Goal: Information Seeking & Learning: Learn about a topic

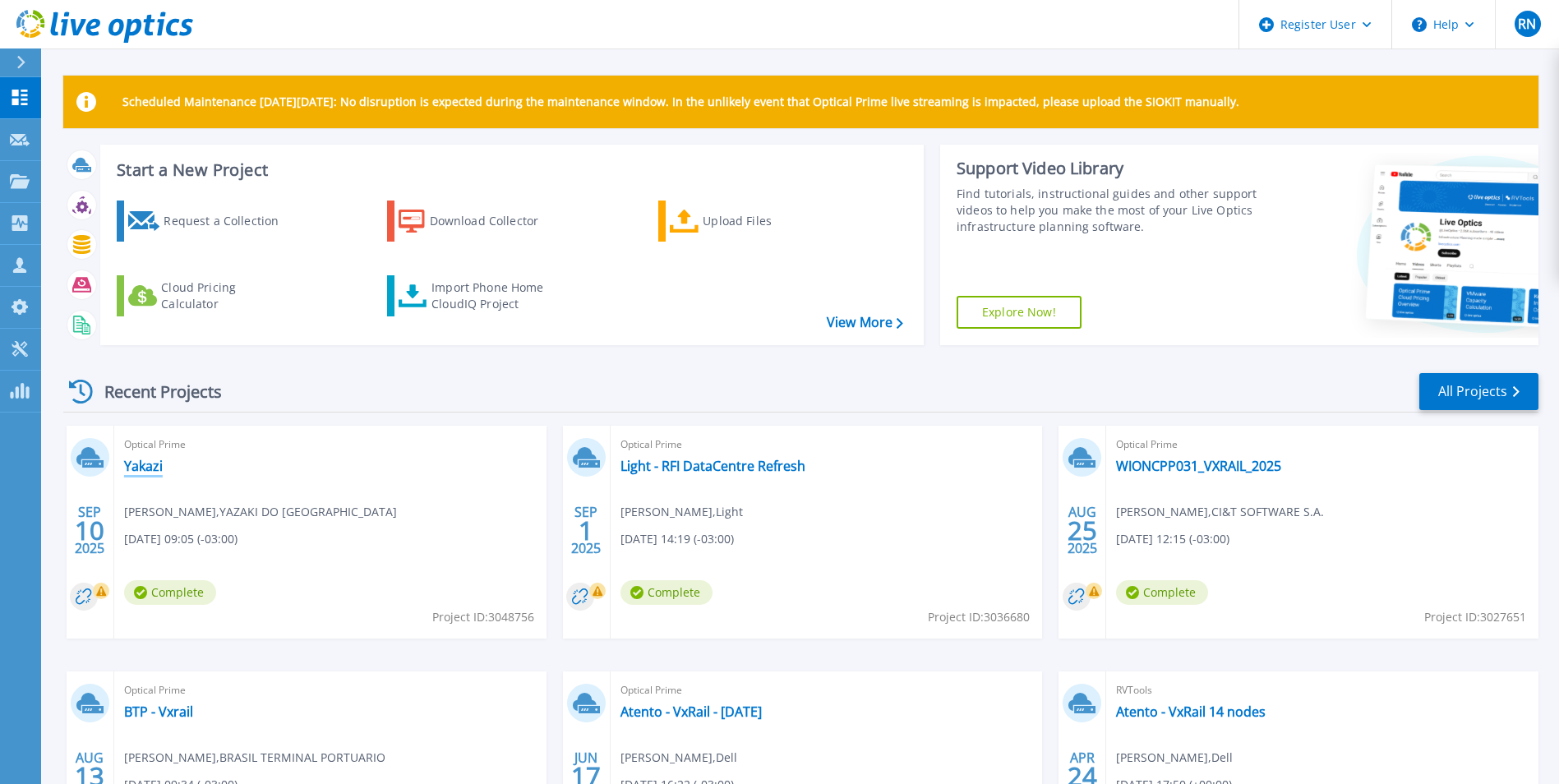
click at [143, 475] on div "Optical Prime [PERSON_NAME] , YAZAKI DO BRASIL [DATE] 09:05 (-03:00) Complete P…" at bounding box center [330, 532] width 432 height 213
click at [143, 471] on link "Yakazi" at bounding box center [143, 465] width 39 height 16
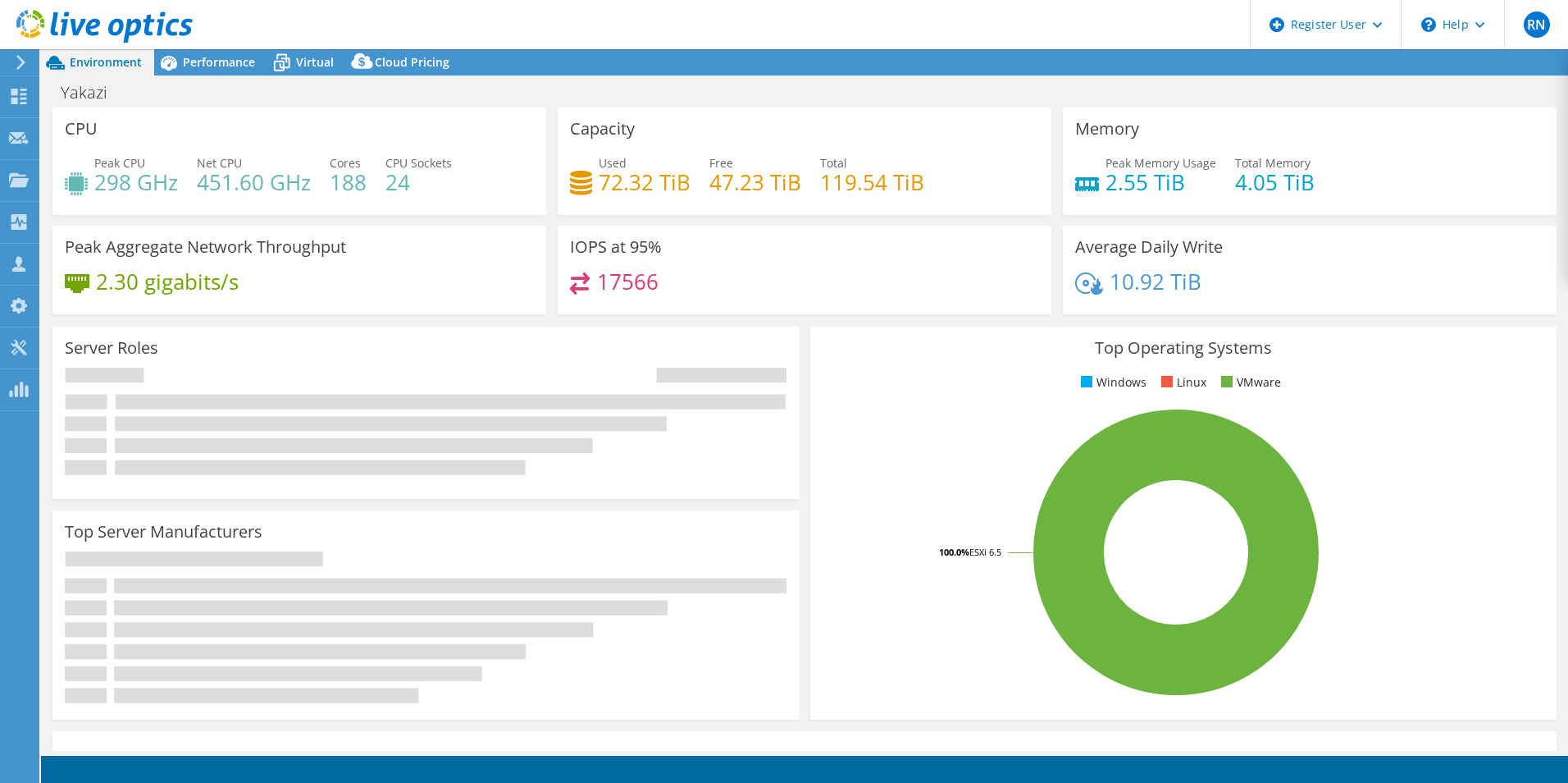
select select "USD"
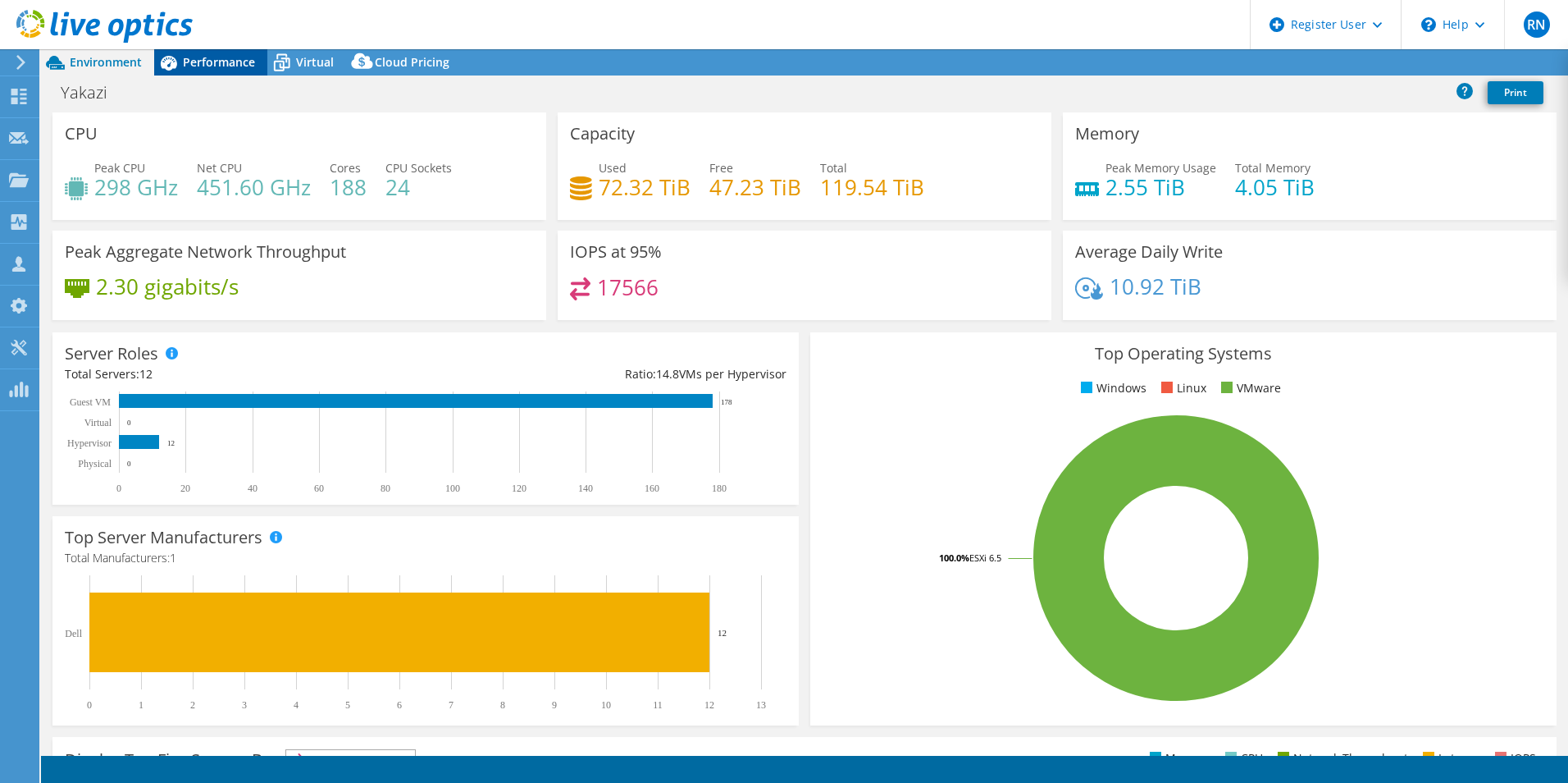
click at [231, 58] on span "Performance" at bounding box center [219, 62] width 72 height 15
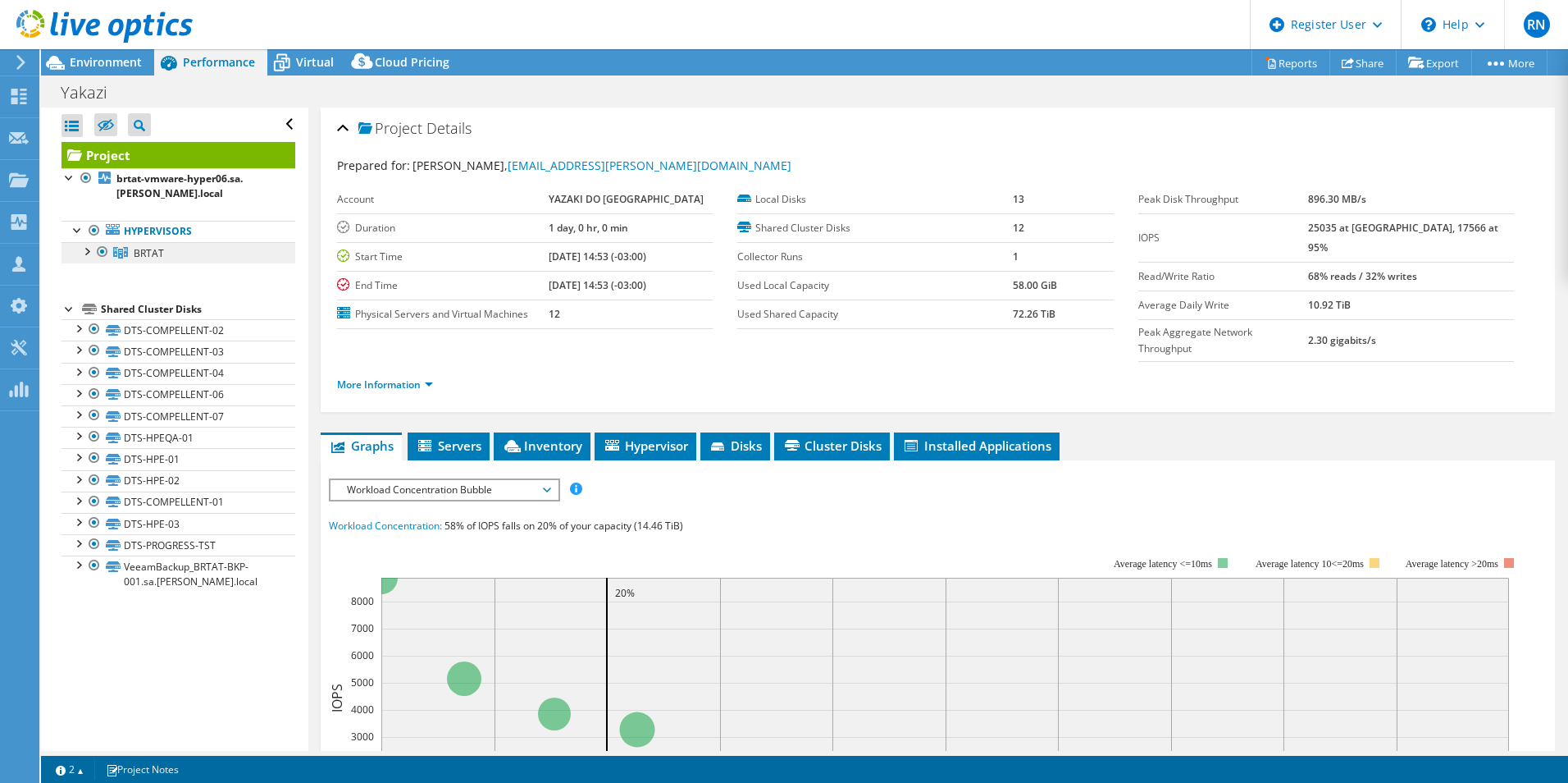
click at [157, 259] on span "BRTAT" at bounding box center [148, 253] width 30 height 14
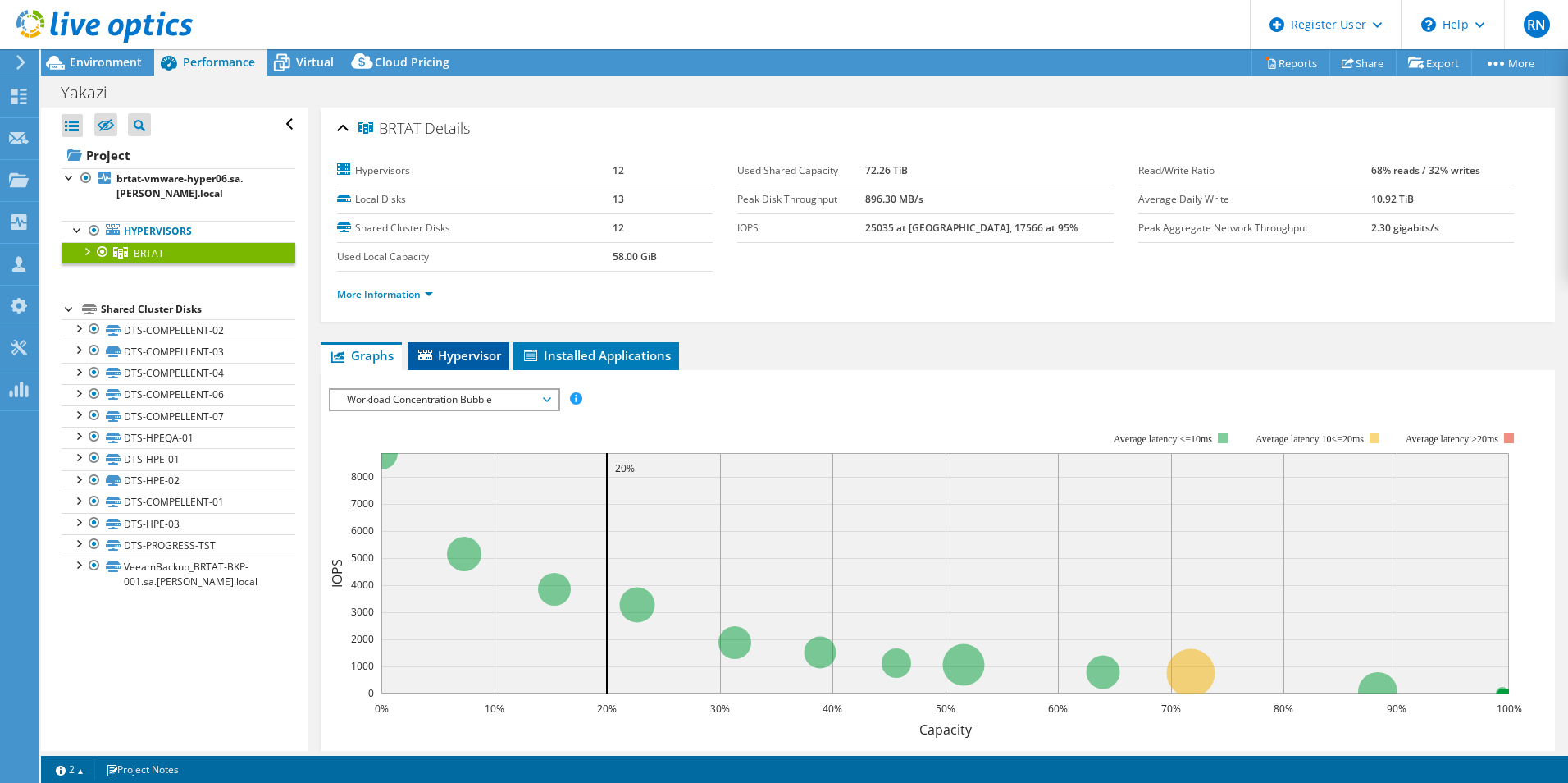
click at [429, 368] on li "Hypervisor" at bounding box center [458, 356] width 102 height 28
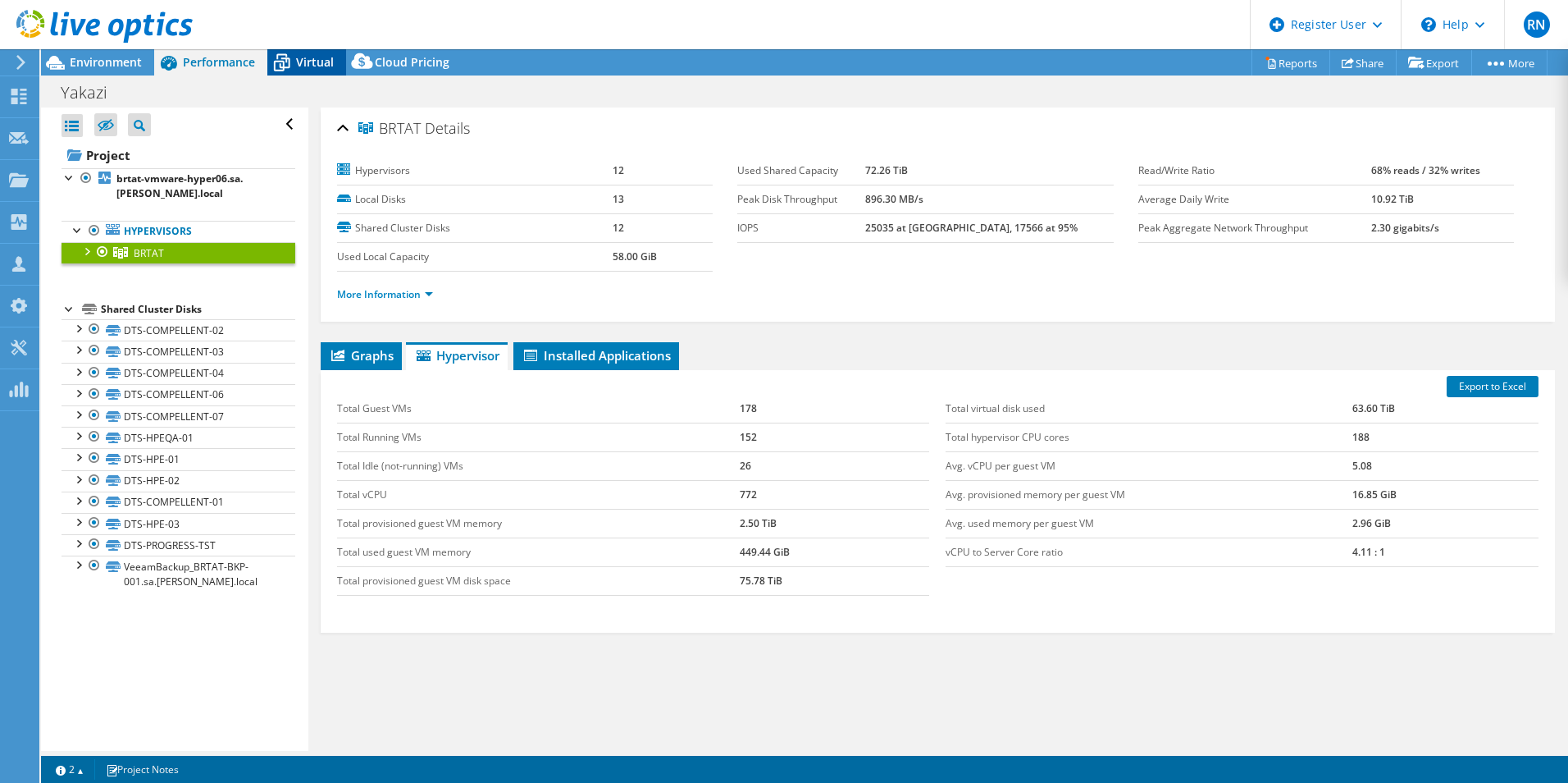
click at [291, 69] on icon at bounding box center [281, 62] width 28 height 28
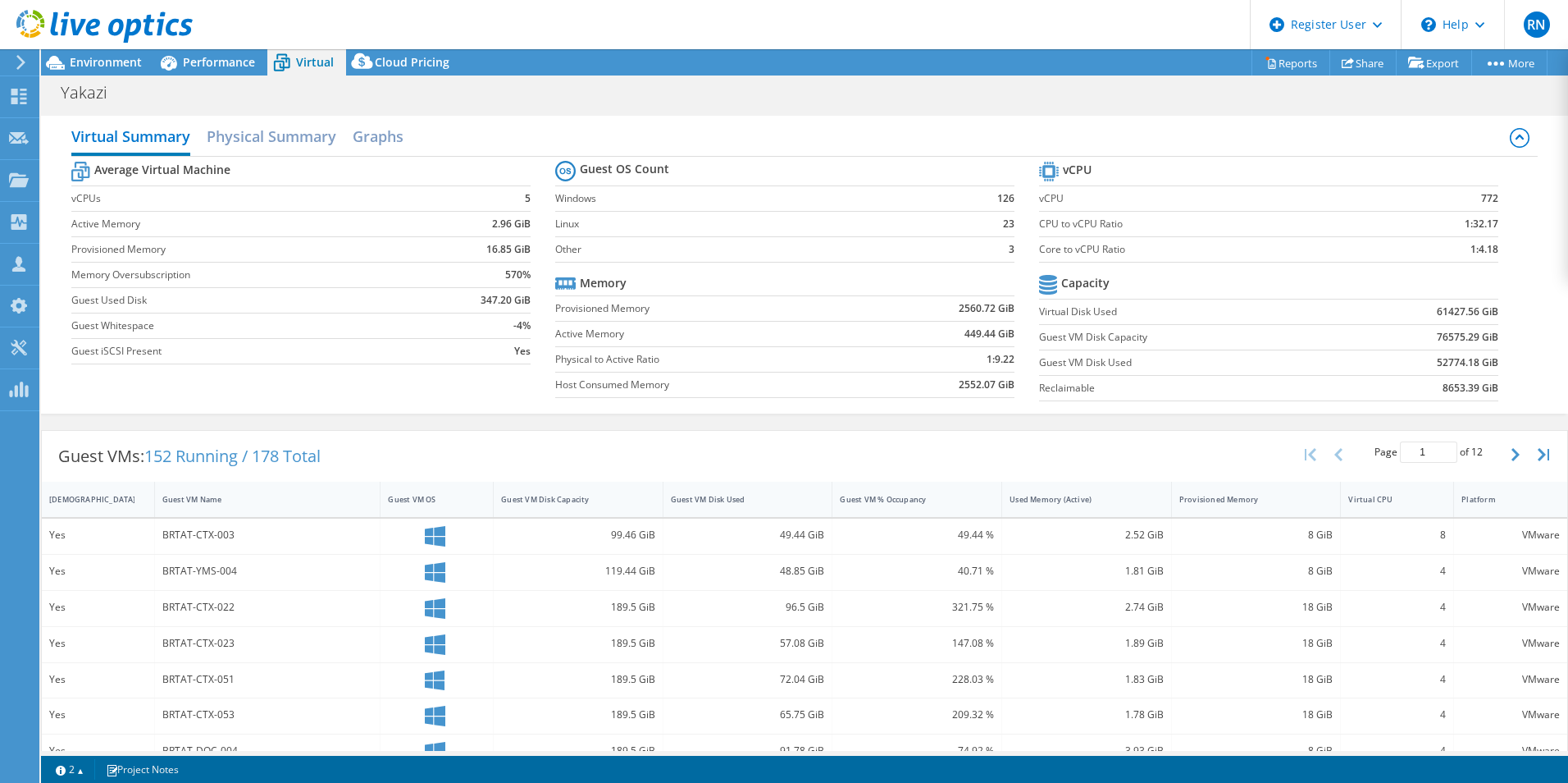
click at [1014, 536] on div "2.52 GiB" at bounding box center [1087, 534] width 154 height 18
click at [1503, 452] on button "button" at bounding box center [1517, 455] width 28 height 31
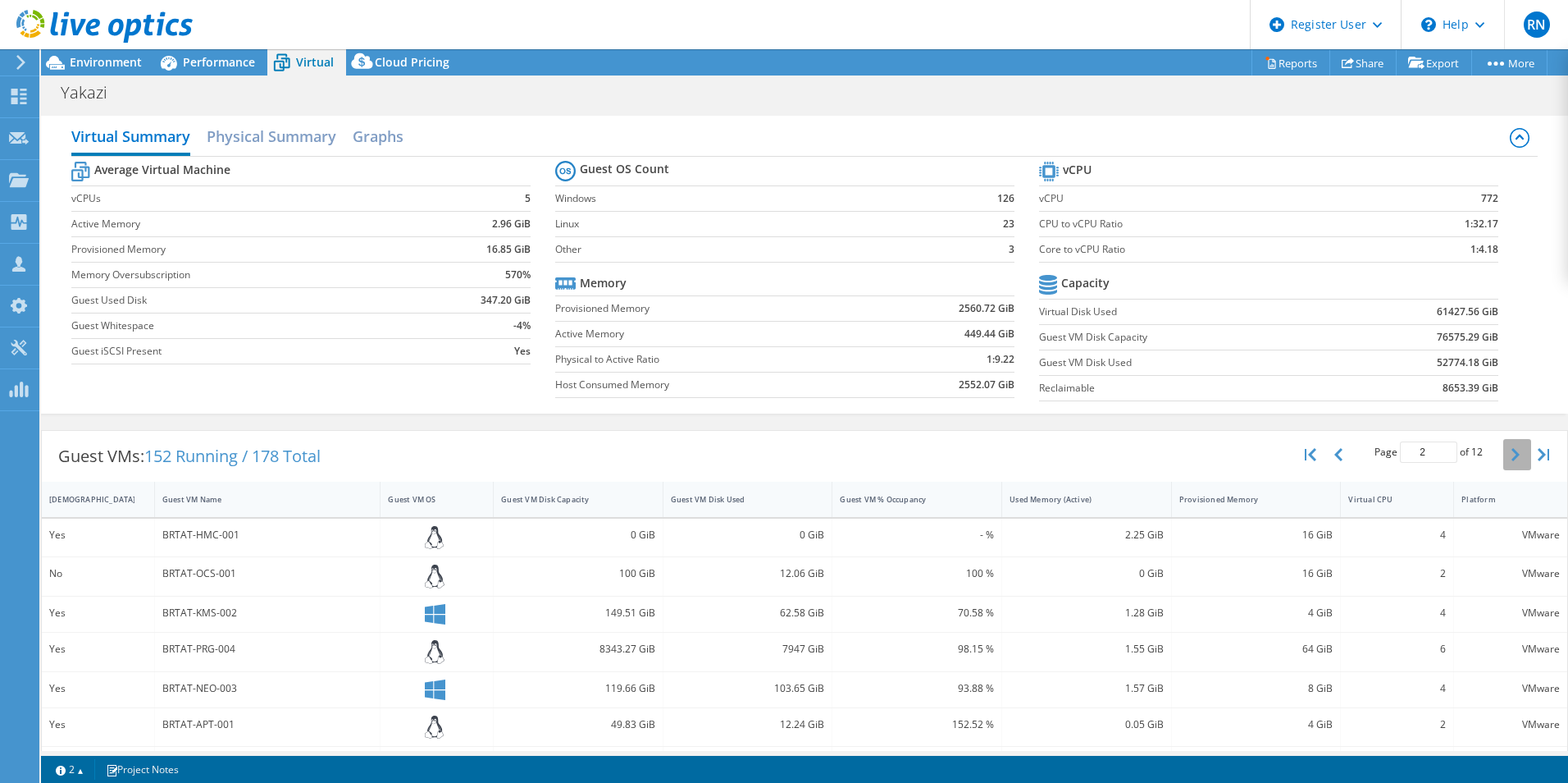
click at [1503, 451] on button "button" at bounding box center [1517, 455] width 28 height 31
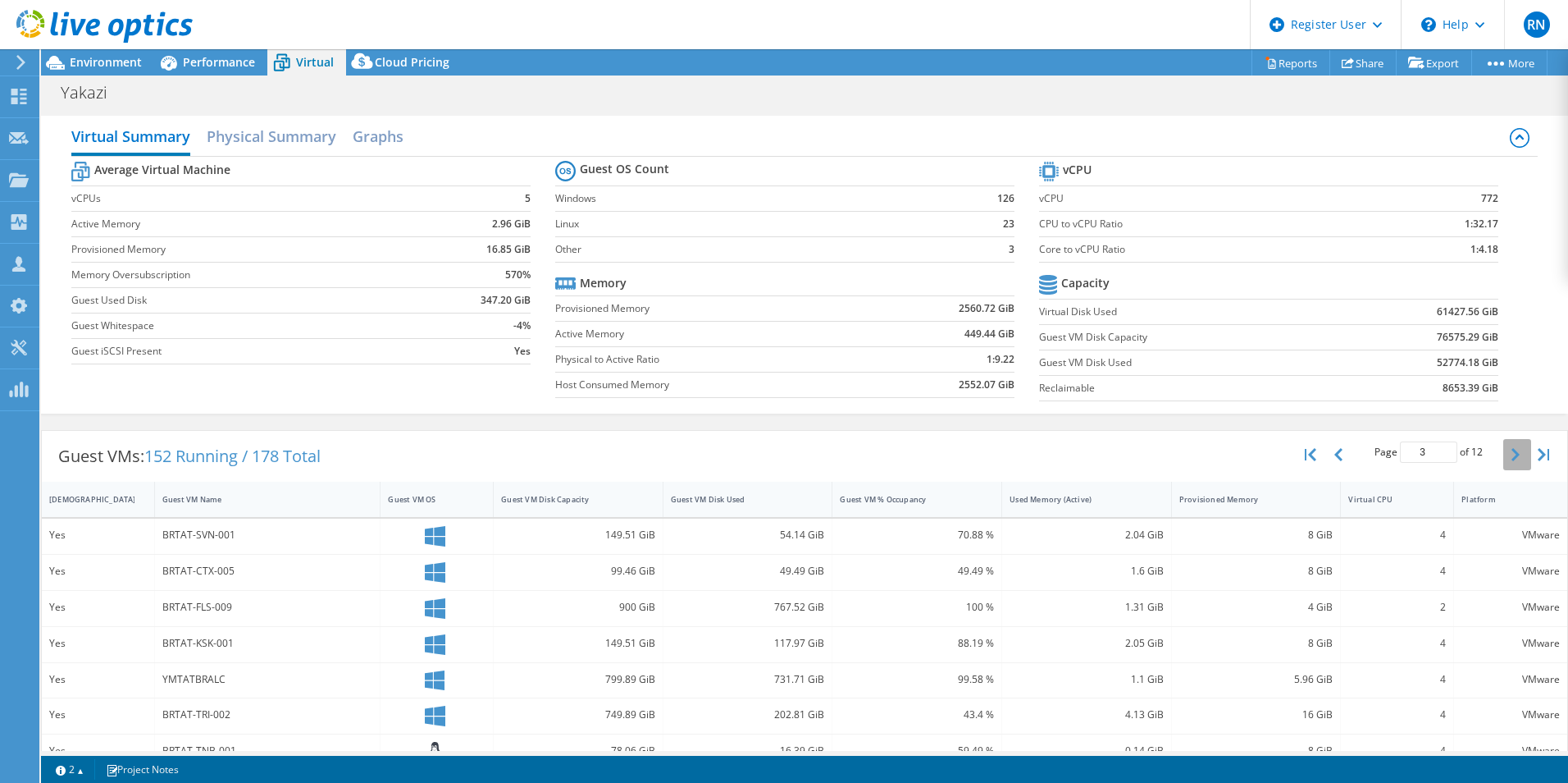
click at [1503, 451] on button "button" at bounding box center [1517, 455] width 28 height 31
type input "7"
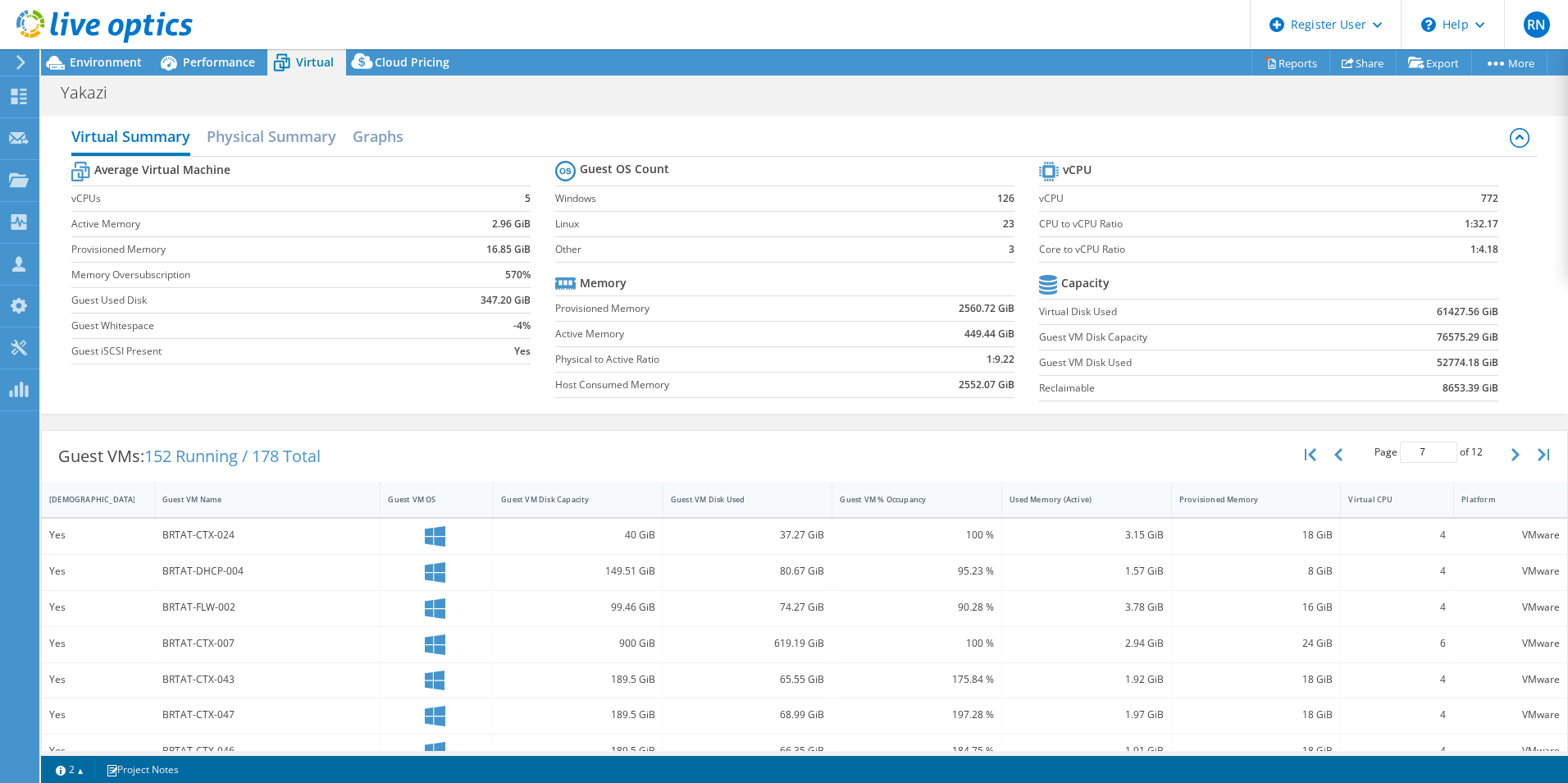
drag, startPoint x: 1300, startPoint y: 752, endPoint x: 1525, endPoint y: 754, distance: 225.0
click at [1525, 754] on div "Project Actions Project Actions Reports Share Export vSAN ReadyNode Sizer" at bounding box center [804, 415] width 1527 height 733
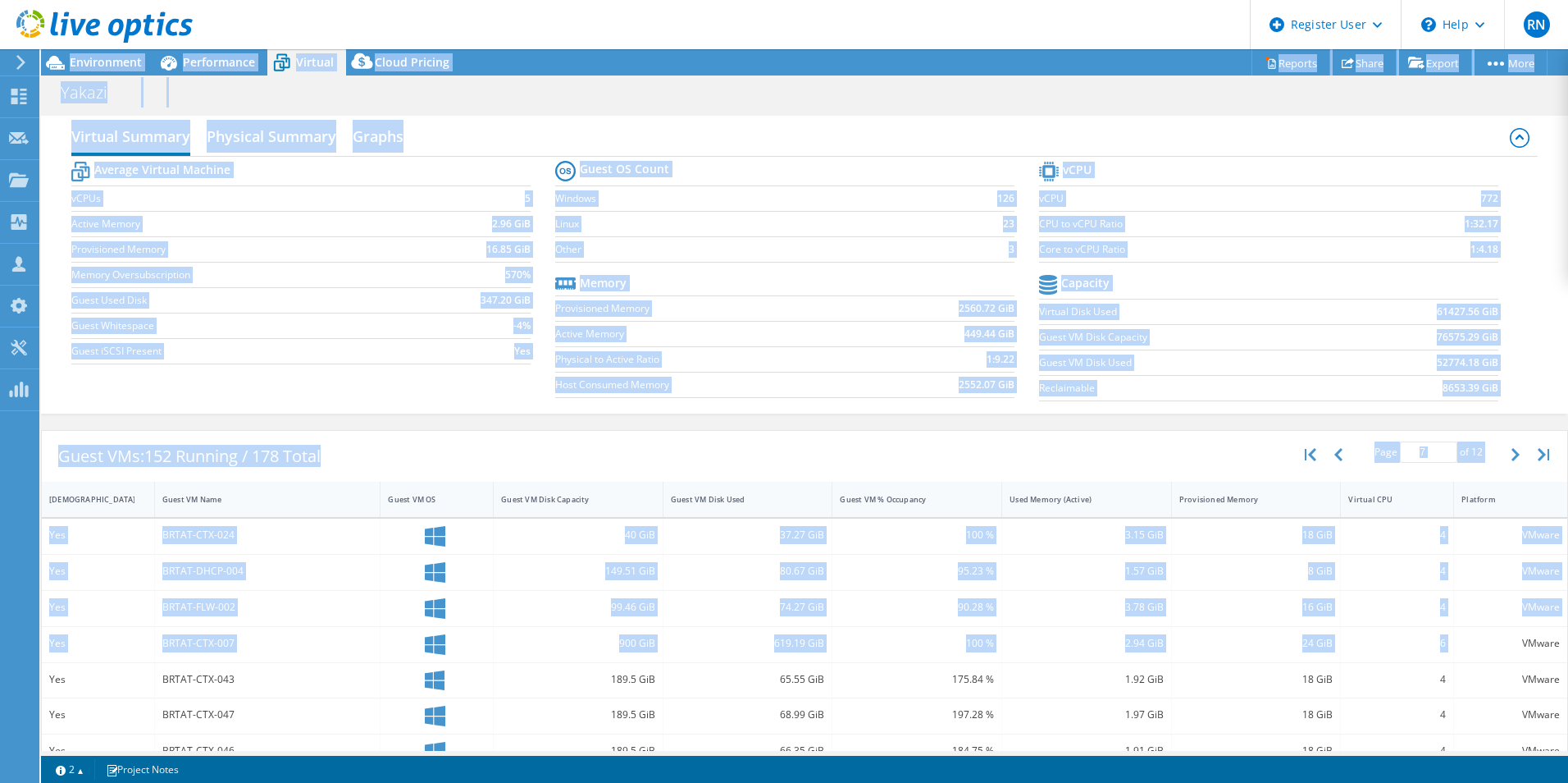
drag, startPoint x: 1469, startPoint y: 661, endPoint x: 1601, endPoint y: 639, distance: 133.8
click at [1567, 639] on html "RN Dell User [PERSON_NAME] [PERSON_NAME][EMAIL_ADDRESS][PERSON_NAME][DOMAIN_NAM…" at bounding box center [784, 391] width 1568 height 783
drag, startPoint x: 1601, startPoint y: 639, endPoint x: 1432, endPoint y: 611, distance: 171.3
click at [1432, 611] on div "4" at bounding box center [1397, 606] width 98 height 18
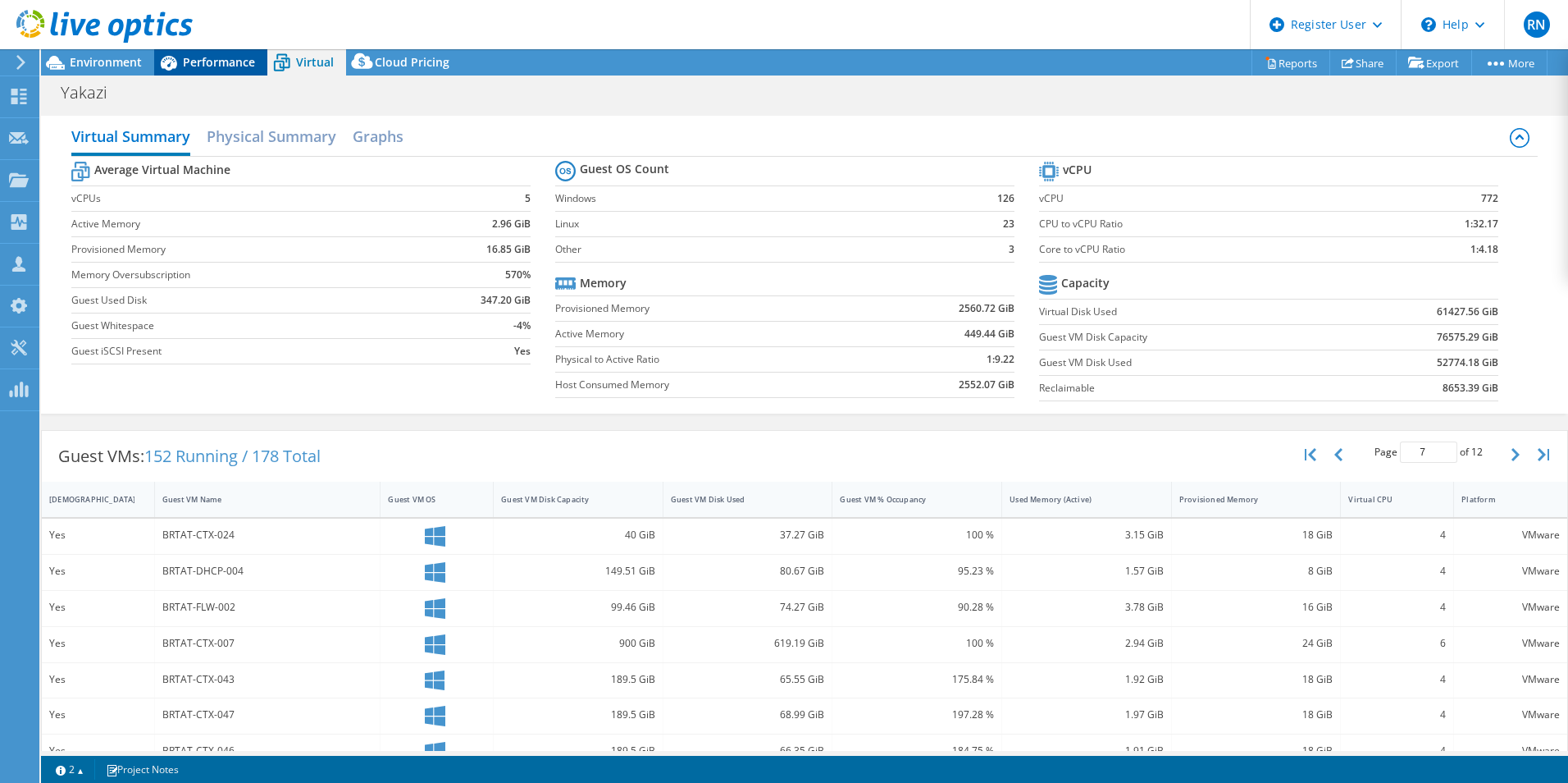
click at [221, 61] on span "Performance" at bounding box center [219, 62] width 72 height 15
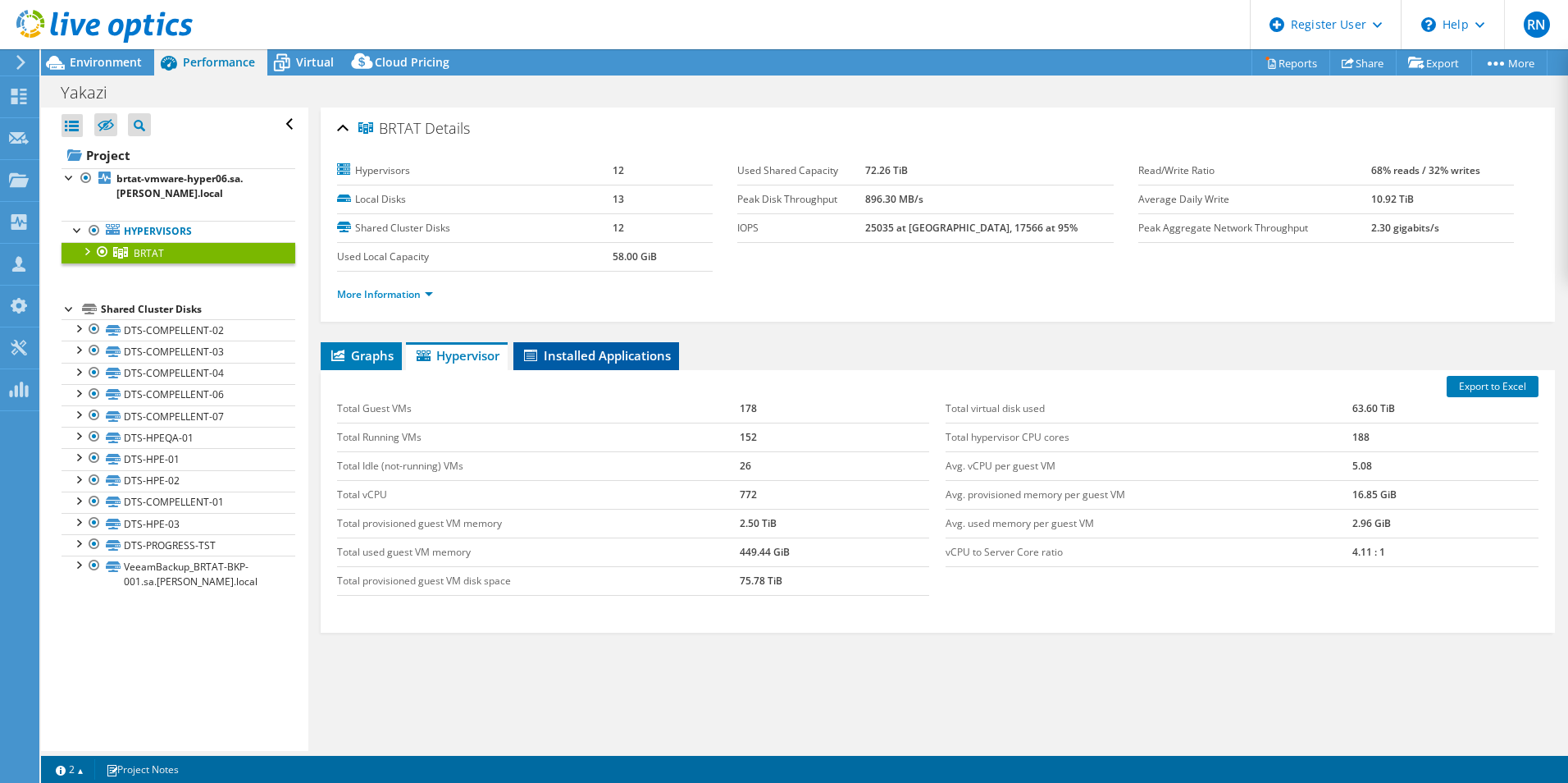
click at [579, 358] on span "Installed Applications" at bounding box center [596, 355] width 149 height 16
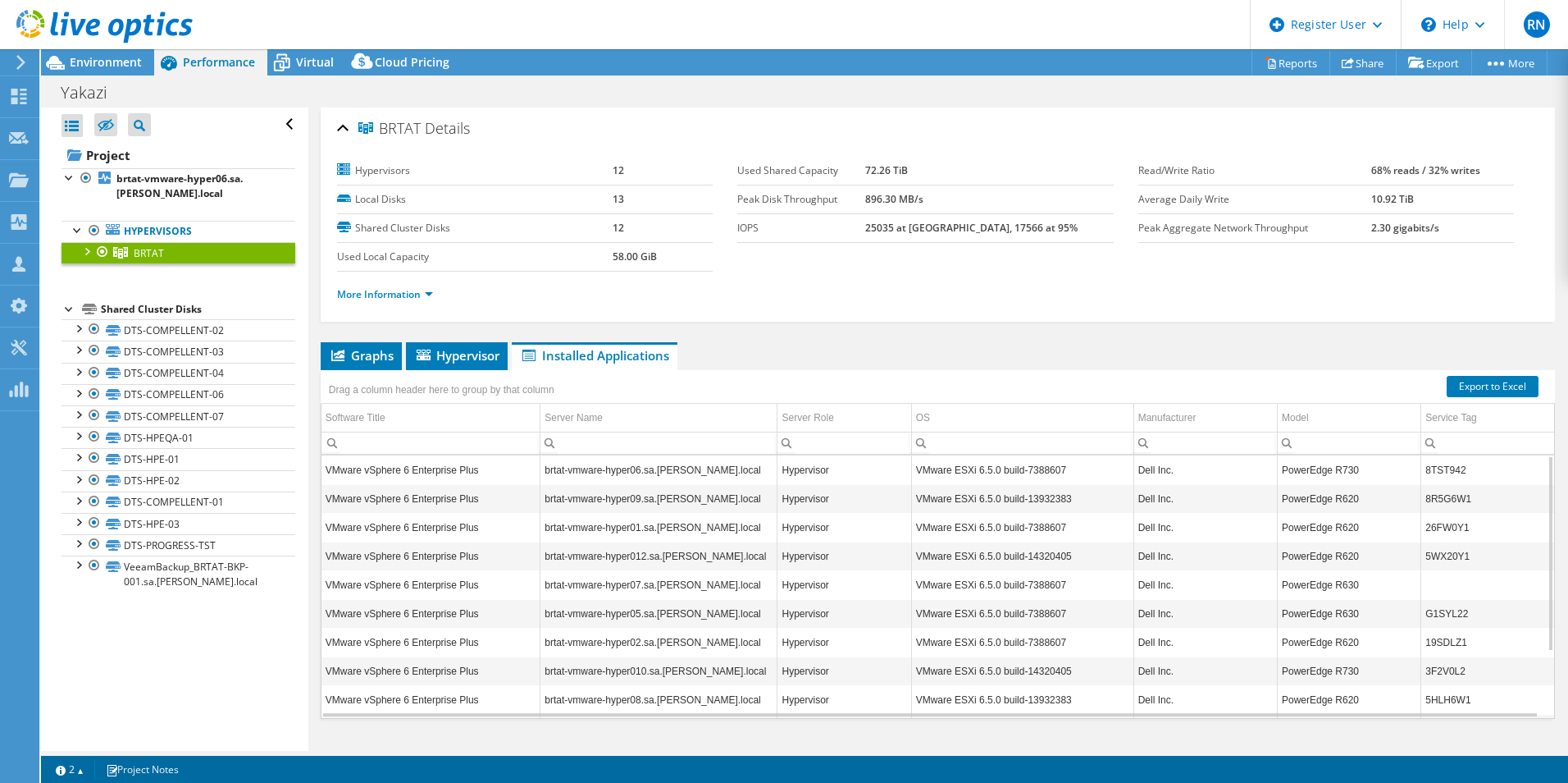
click at [976, 470] on td "VMware ESXi 6.5.0 build-7388607" at bounding box center [1022, 469] width 222 height 28
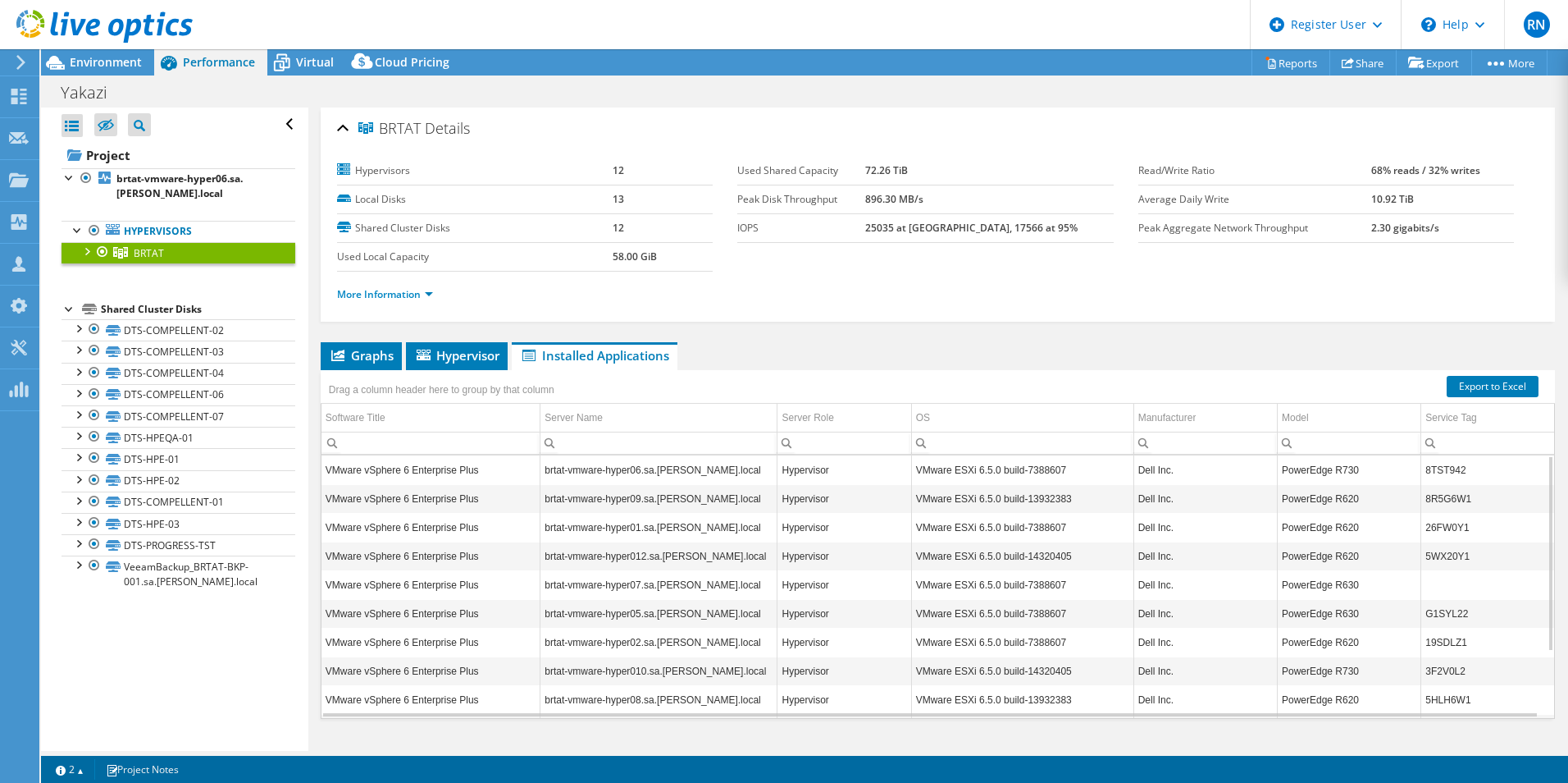
drag, startPoint x: 976, startPoint y: 470, endPoint x: 941, endPoint y: 334, distance: 140.4
click at [941, 334] on div "BRTAT Details Hypervisors 12 Local Disks 13 Shared Cluster Disks 12 Used Local …" at bounding box center [938, 443] width 1259 height 673
click at [366, 349] on span "Graphs" at bounding box center [362, 355] width 65 height 16
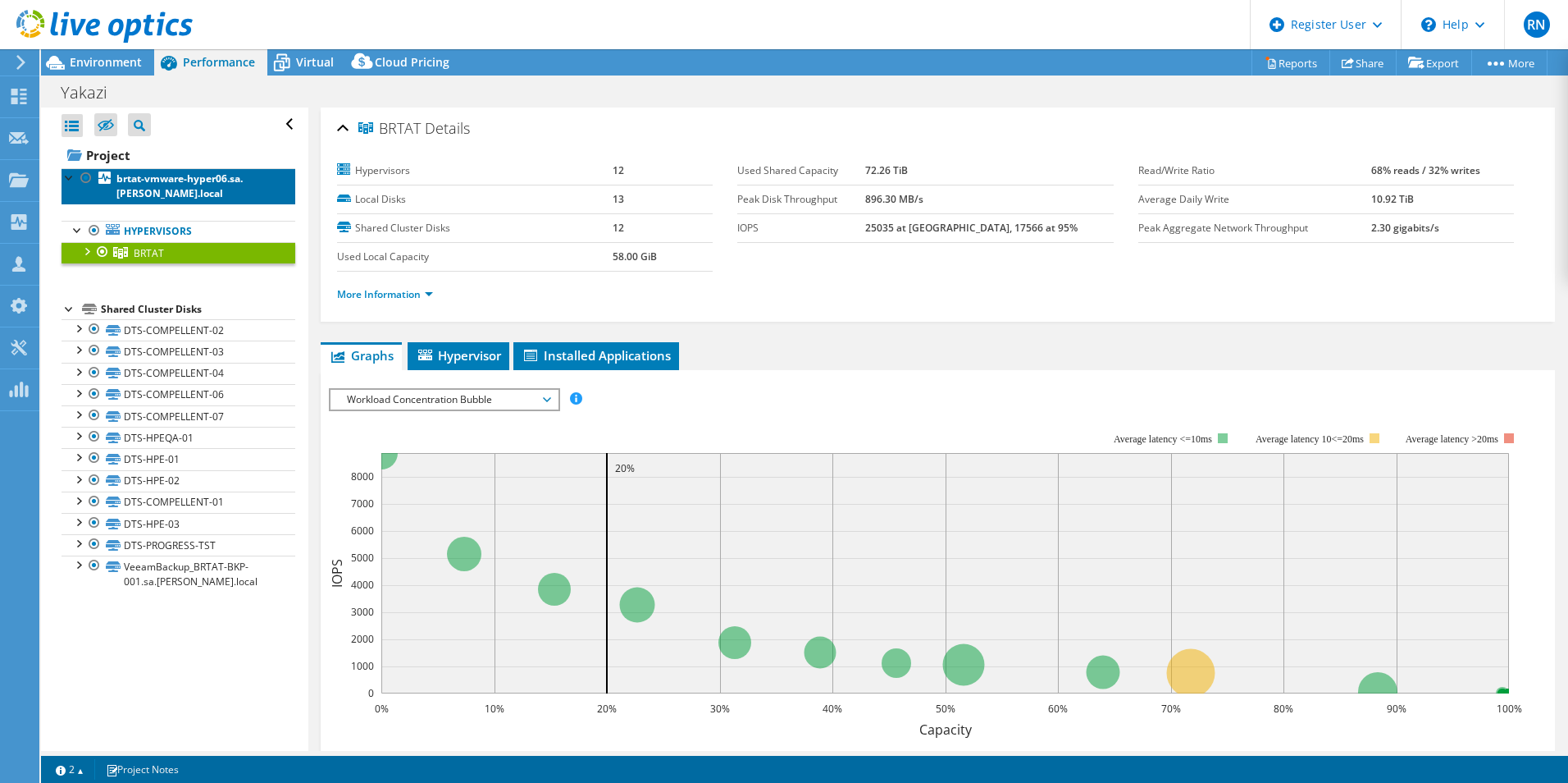
click at [140, 192] on b "brtat-vmware-hyper06.sa.[PERSON_NAME].local" at bounding box center [179, 185] width 126 height 28
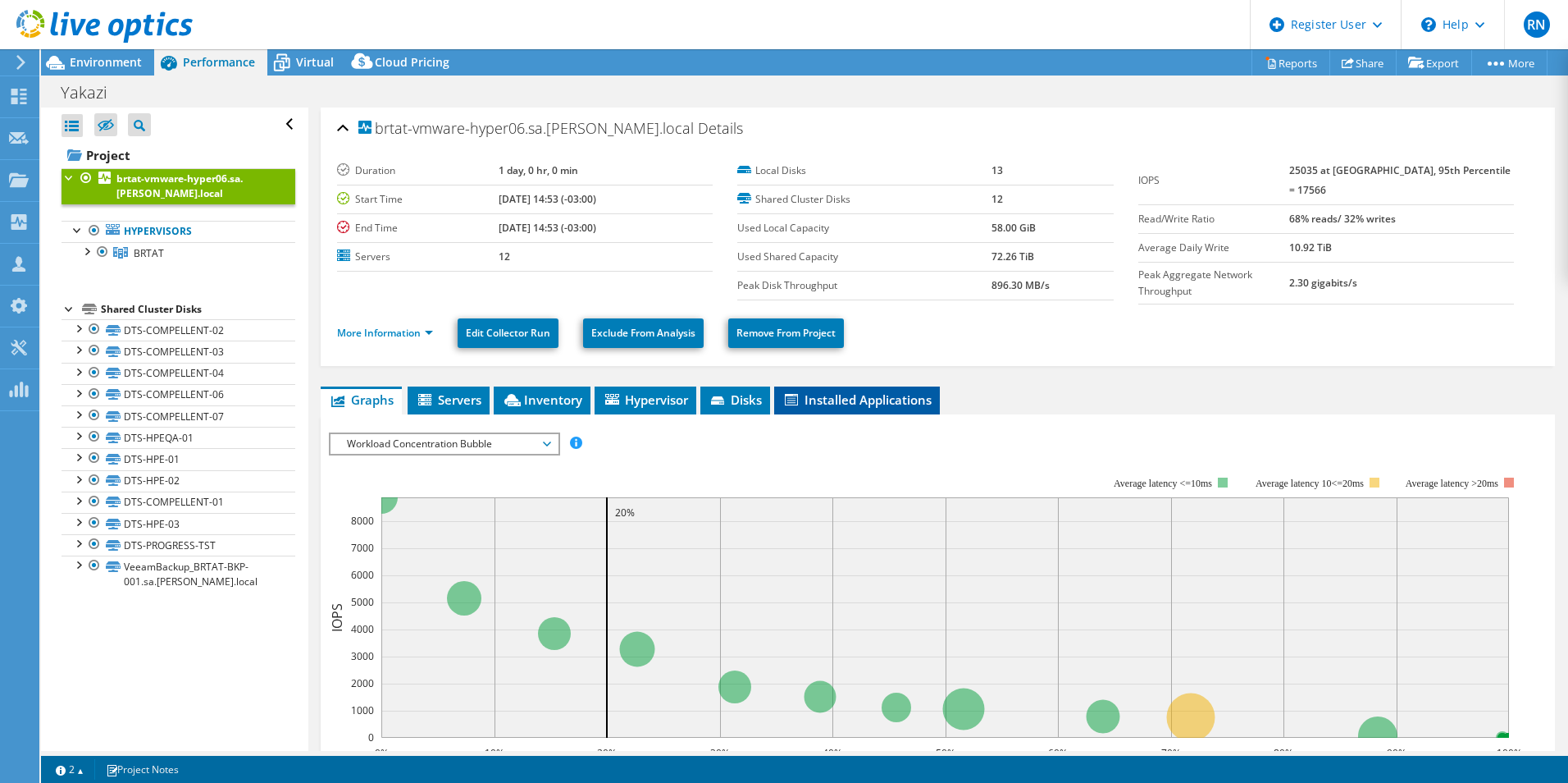
click at [897, 404] on li "Installed Applications" at bounding box center [856, 401] width 165 height 28
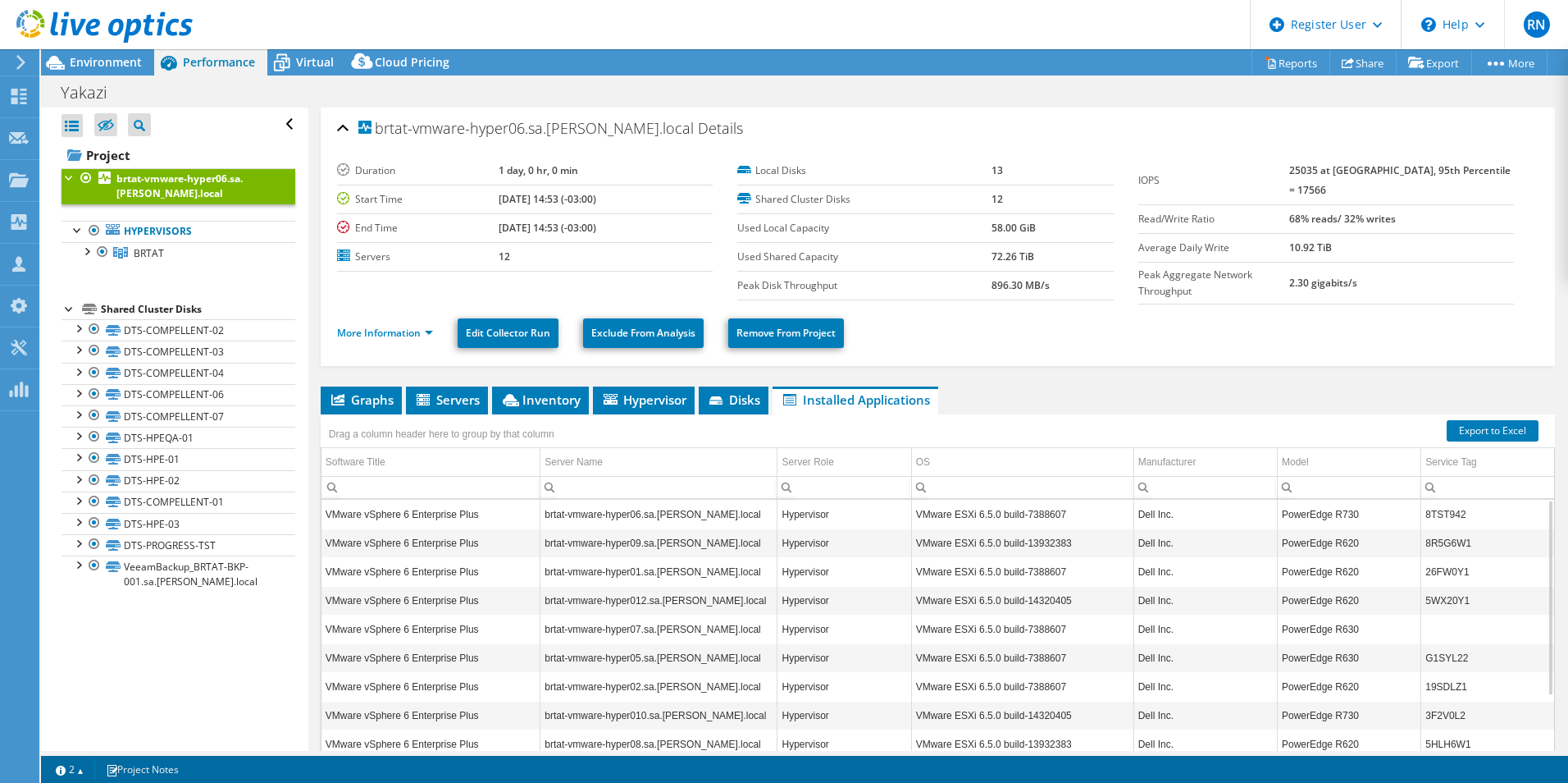
click at [632, 515] on td "brtat-vmware-hyper06.sa.[PERSON_NAME].local" at bounding box center [658, 514] width 237 height 28
click at [437, 398] on span "Servers" at bounding box center [447, 399] width 66 height 16
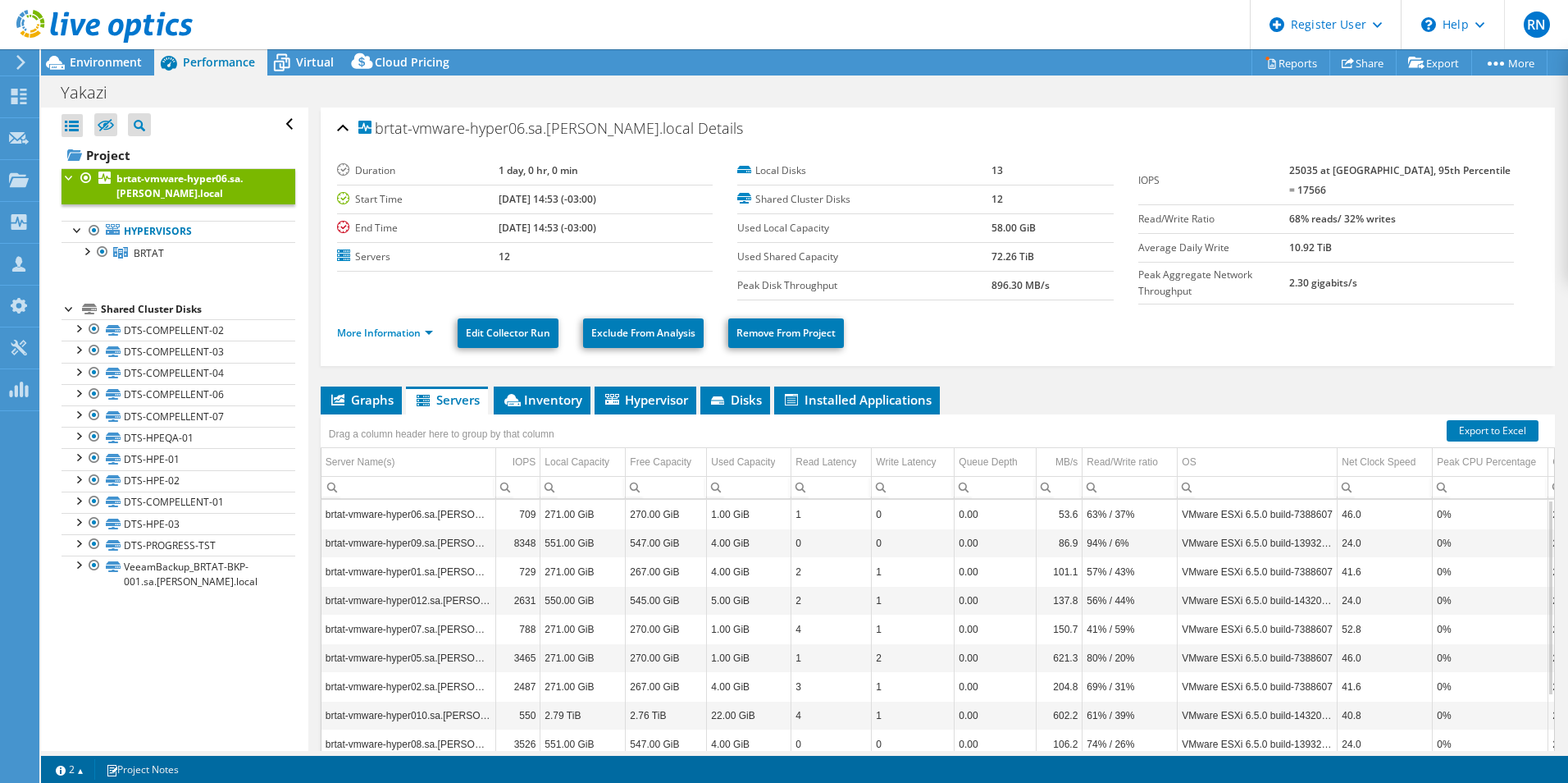
click at [752, 505] on td "1.00 GiB" at bounding box center [749, 514] width 85 height 28
click at [549, 400] on span "Inventory" at bounding box center [542, 399] width 81 height 16
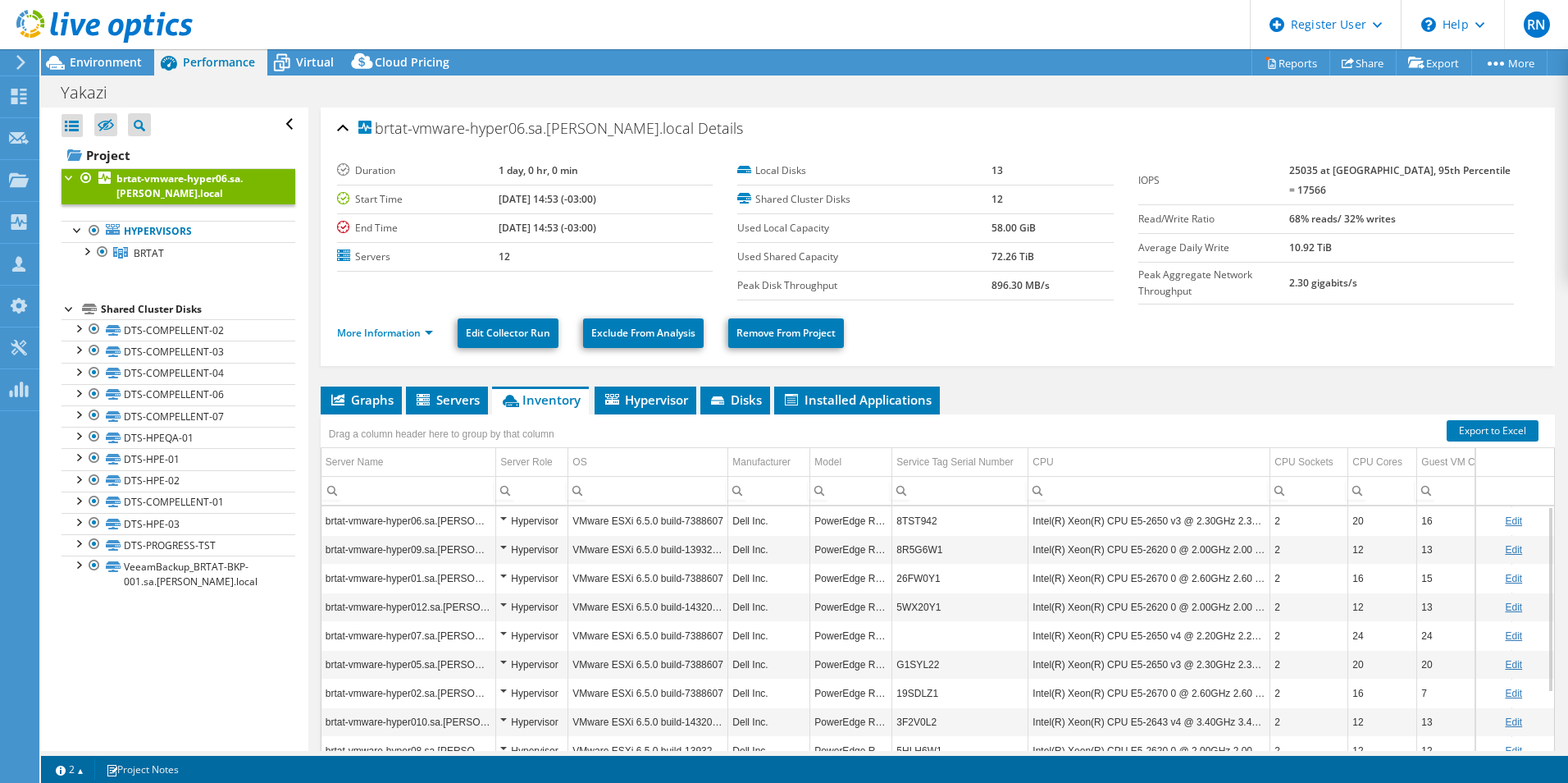
click at [763, 516] on td "Dell Inc." at bounding box center [769, 520] width 82 height 28
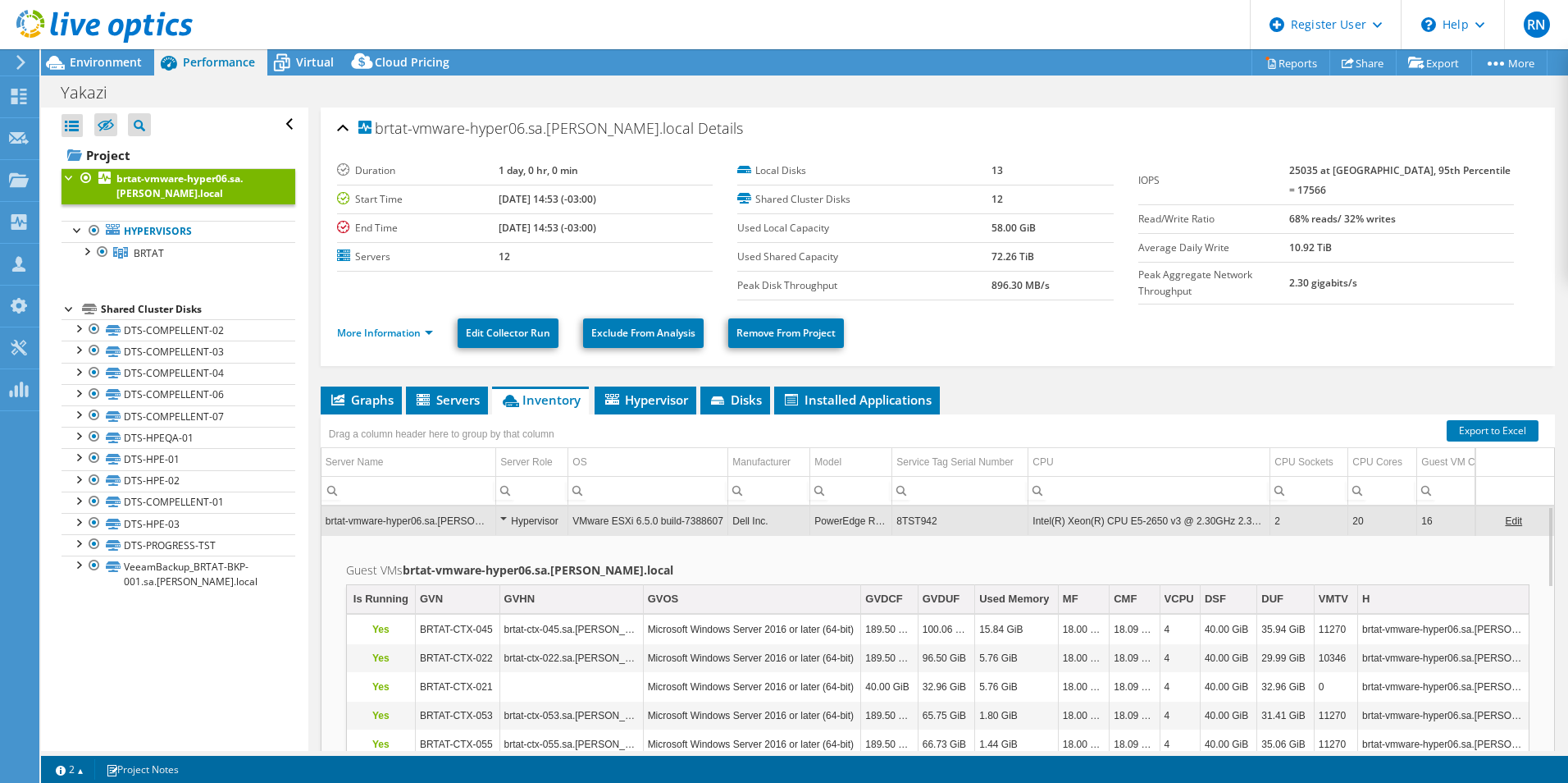
click at [181, 691] on div "Open All Close All Hide Excluded Nodes Project Tree Filter" at bounding box center [174, 429] width 267 height 643
